Goal: Communication & Community: Answer question/provide support

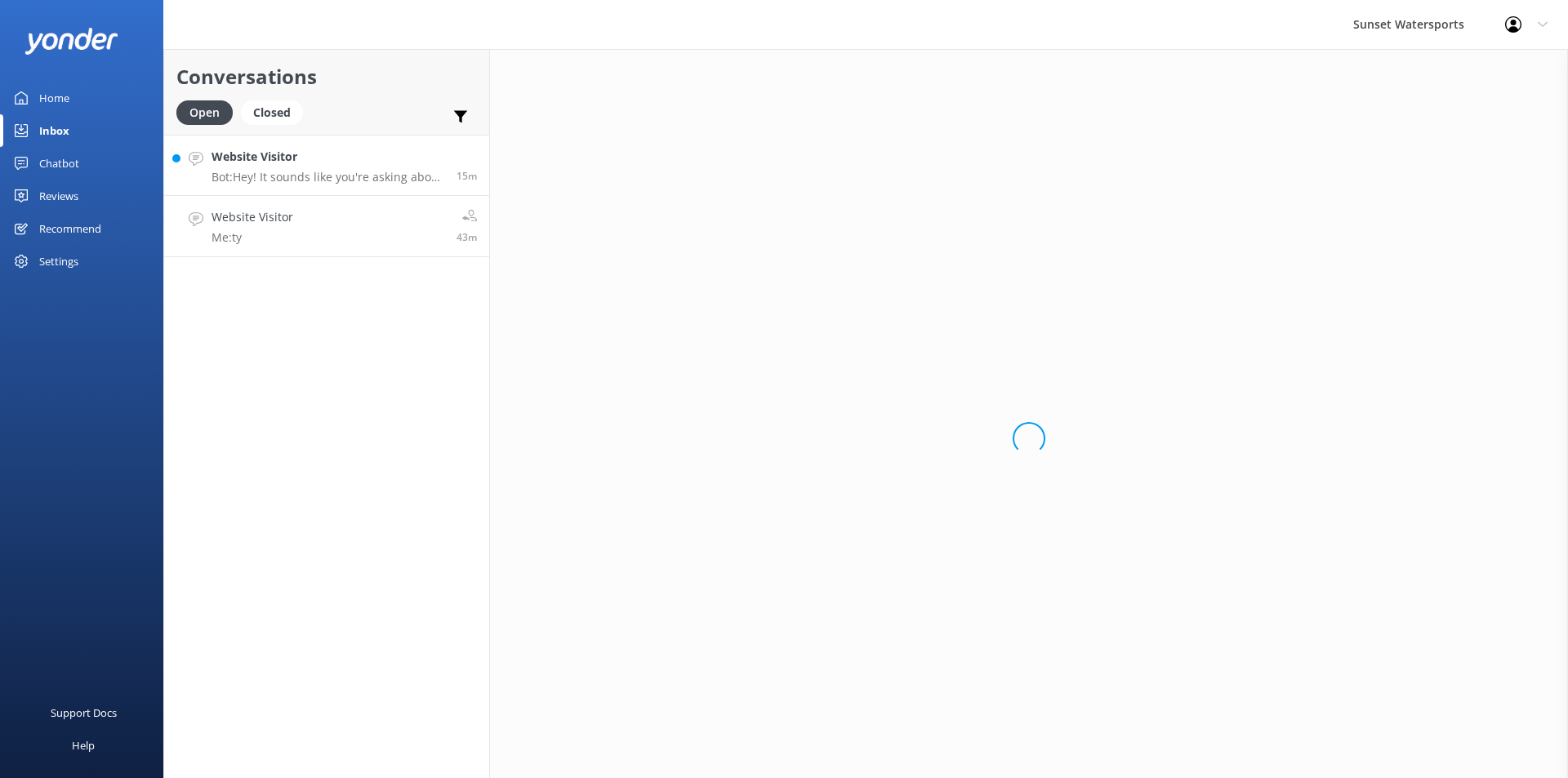
click at [253, 162] on h4 "Website Visitor" at bounding box center [328, 156] width 233 height 18
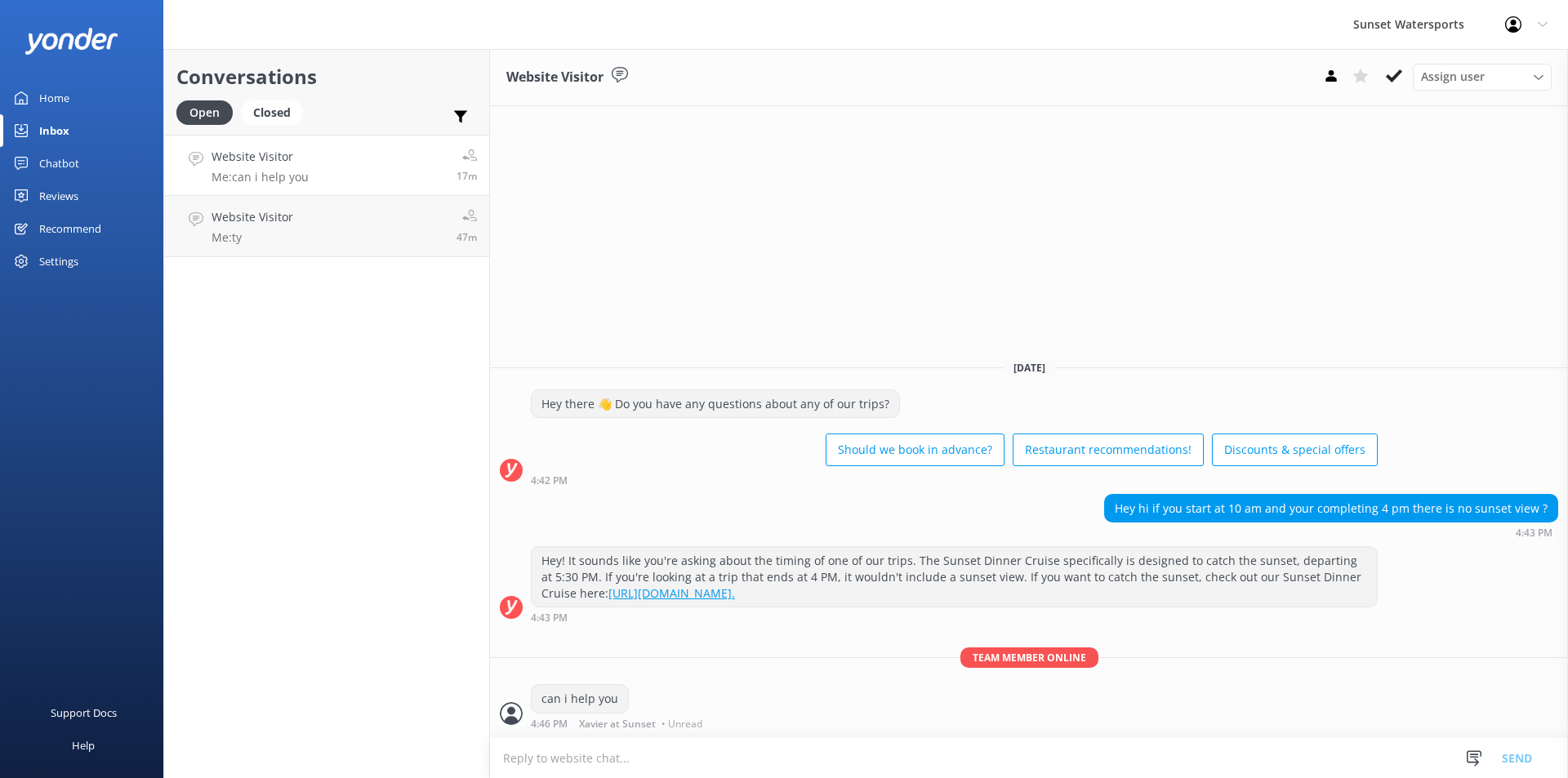
click at [338, 159] on link "Website Visitor Me: can i help you 17m" at bounding box center [326, 164] width 325 height 61
